Goal: Information Seeking & Learning: Learn about a topic

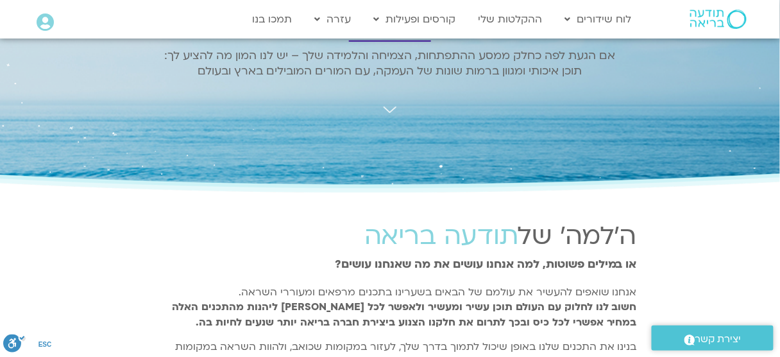
scroll to position [205, 0]
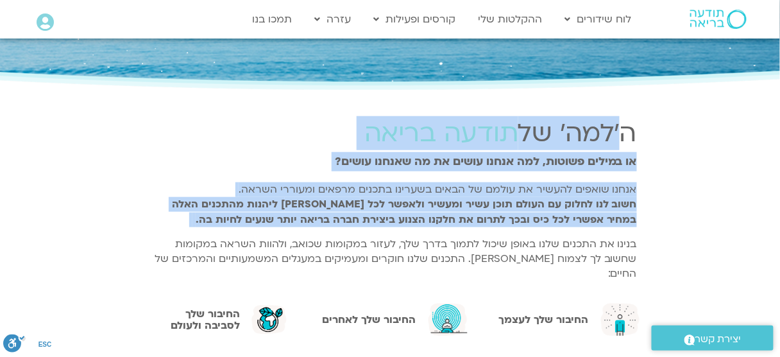
drag, startPoint x: 643, startPoint y: 153, endPoint x: 653, endPoint y: 228, distance: 75.8
click at [653, 228] on section "ה'למה' של תודעה בריאה או במילים פשוטות, למה אנחנו עושים את מה שאנחנו עושים? אנח…" at bounding box center [390, 203] width 780 height 188
click at [662, 199] on section "ה'למה' של תודעה בריאה או במילים פשוטות, למה אנחנו עושים את מה שאנחנו עושים? אנח…" at bounding box center [390, 203] width 780 height 188
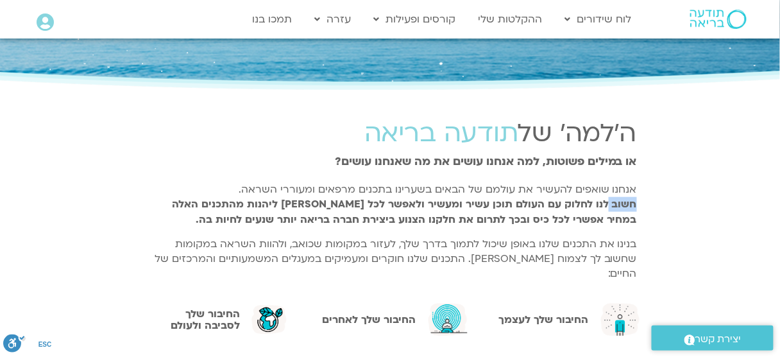
click at [662, 199] on section "ה'למה' של תודעה בריאה או במילים פשוטות, למה אנחנו עושים את מה שאנחנו עושים? אנח…" at bounding box center [390, 203] width 780 height 188
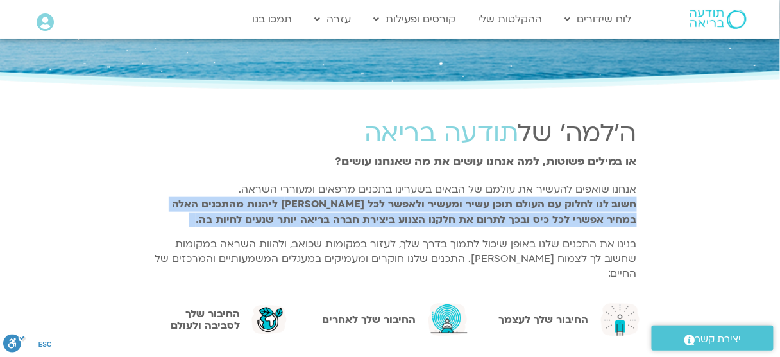
click at [662, 199] on section "ה'למה' של תודעה בריאה או במילים פשוטות, למה אנחנו עושים את מה שאנחנו עושים? אנח…" at bounding box center [390, 203] width 780 height 188
click at [655, 206] on section "ה'למה' של תודעה בריאה או במילים פשוטות, למה אנחנו עושים את מה שאנחנו עושים? אנח…" at bounding box center [390, 203] width 780 height 188
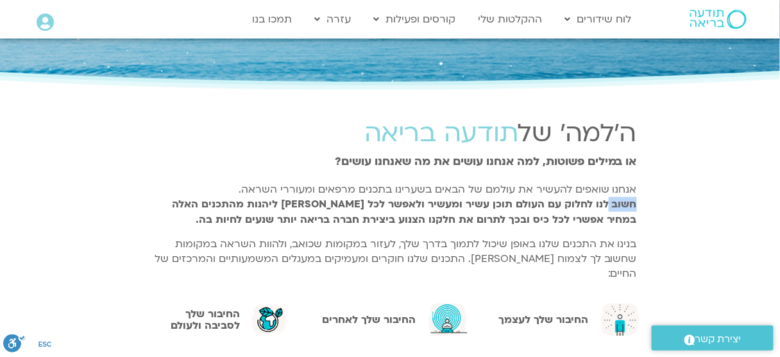
click at [655, 206] on section "ה'למה' של תודעה בריאה או במילים פשוטות, למה אנחנו עושים את מה שאנחנו עושים? אנח…" at bounding box center [390, 203] width 780 height 188
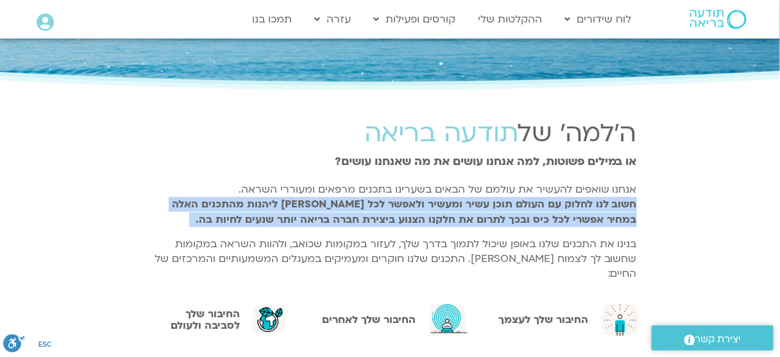
click at [655, 206] on section "ה'למה' של תודעה בריאה או במילים פשוטות, למה אנחנו עושים את מה שאנחנו עושים? אנח…" at bounding box center [390, 203] width 780 height 188
click at [679, 200] on section "ה'למה' של תודעה בריאה או במילים פשוטות, למה אנחנו עושים את מה שאנחנו עושים? אנח…" at bounding box center [390, 203] width 780 height 188
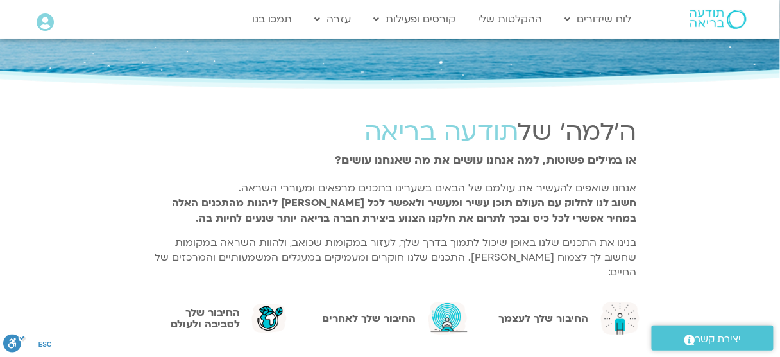
scroll to position [0, 0]
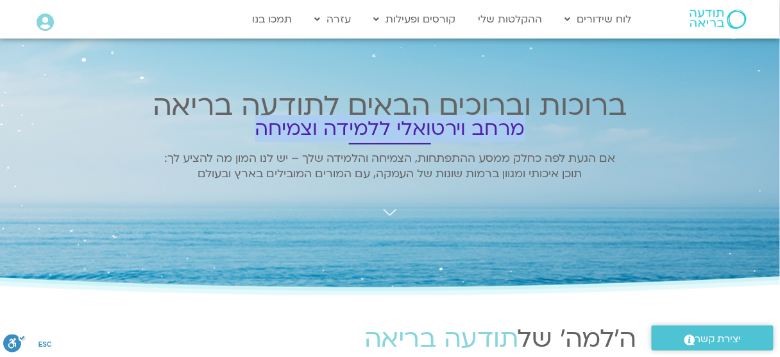
drag, startPoint x: 521, startPoint y: 126, endPoint x: 260, endPoint y: 135, distance: 261.3
click at [260, 132] on h2 "מרחב וירטואלי ללמידה וצמיחה" at bounding box center [390, 128] width 481 height 7
copy h2 "מרחב וירטואלי ללמידה וצמיחה"
